Goal: Information Seeking & Learning: Check status

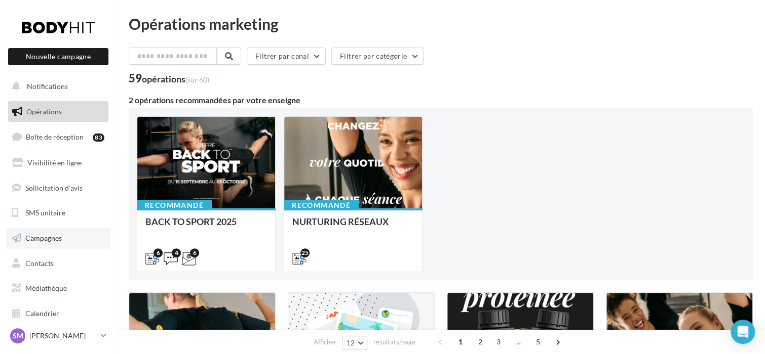
click at [58, 238] on span "Campagnes" at bounding box center [43, 238] width 36 height 9
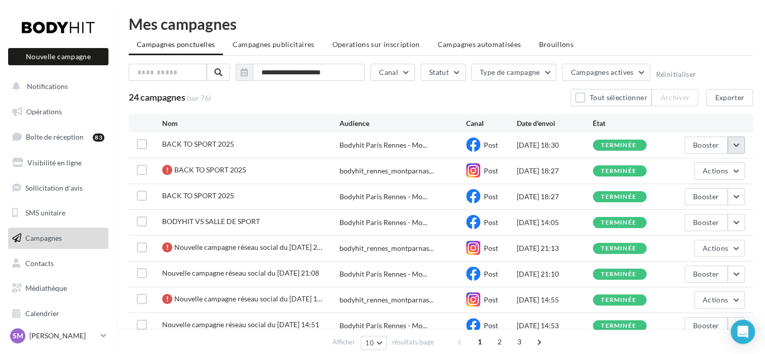
click at [732, 142] on button "button" at bounding box center [735, 145] width 17 height 17
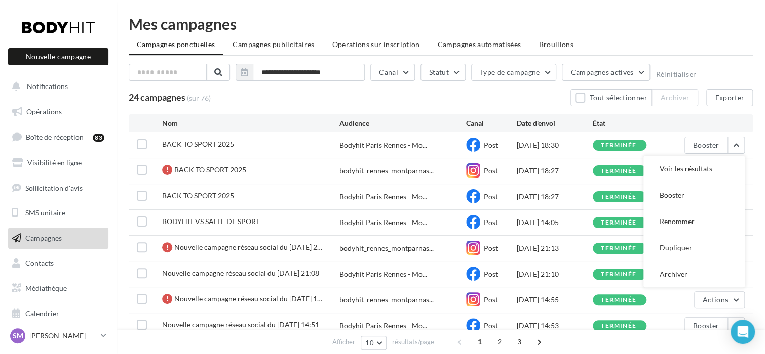
click at [701, 175] on button "Voir les résultats" at bounding box center [693, 169] width 101 height 26
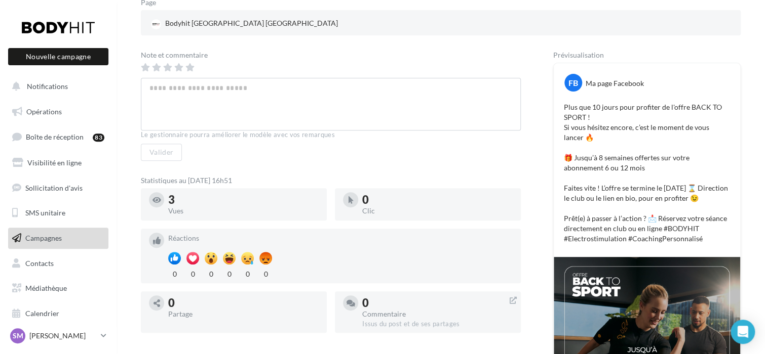
scroll to position [3, 0]
